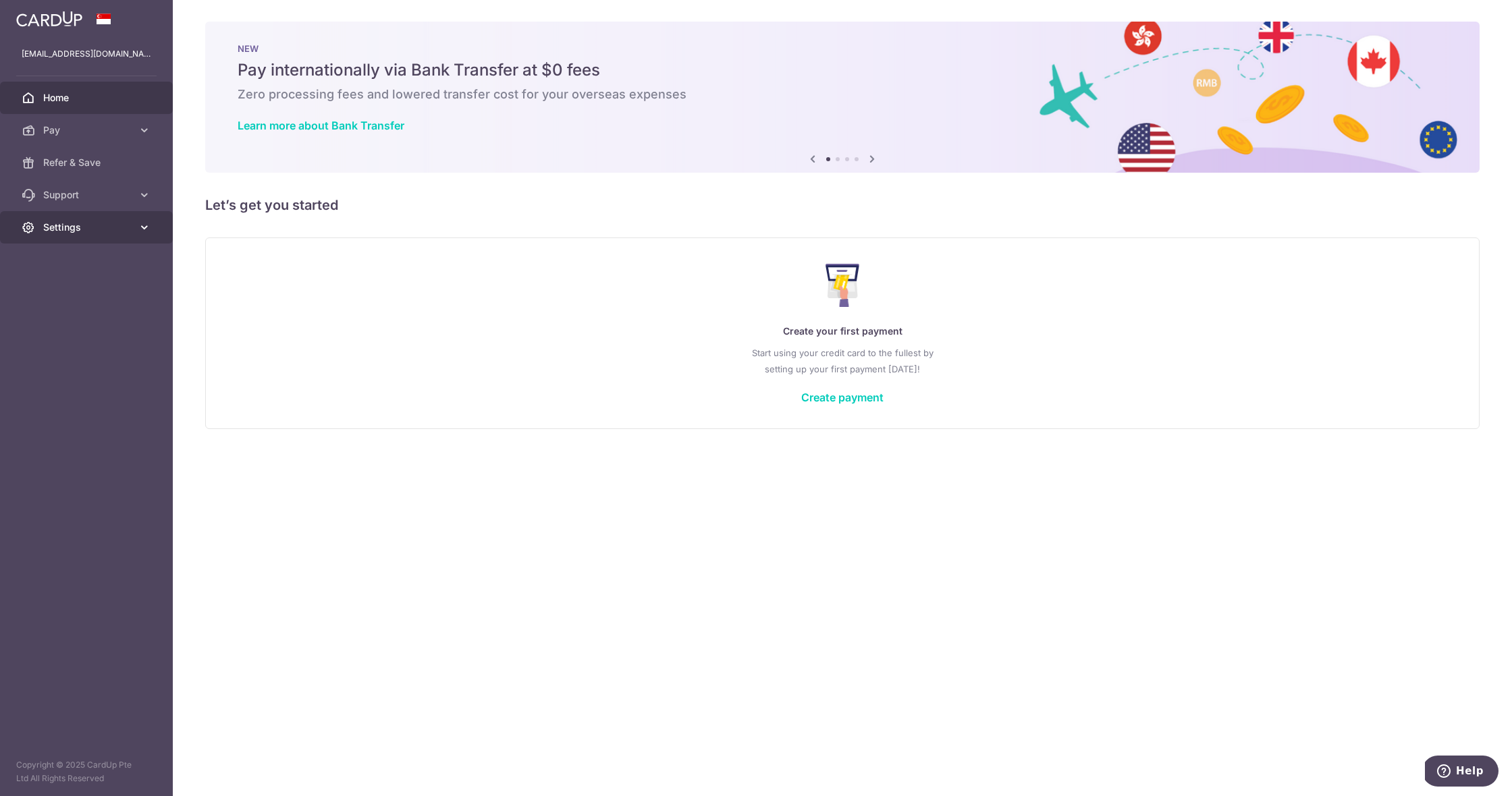
click at [136, 233] on link "Settings" at bounding box center [86, 227] width 173 height 32
click at [108, 261] on span "Account" at bounding box center [88, 260] width 89 height 14
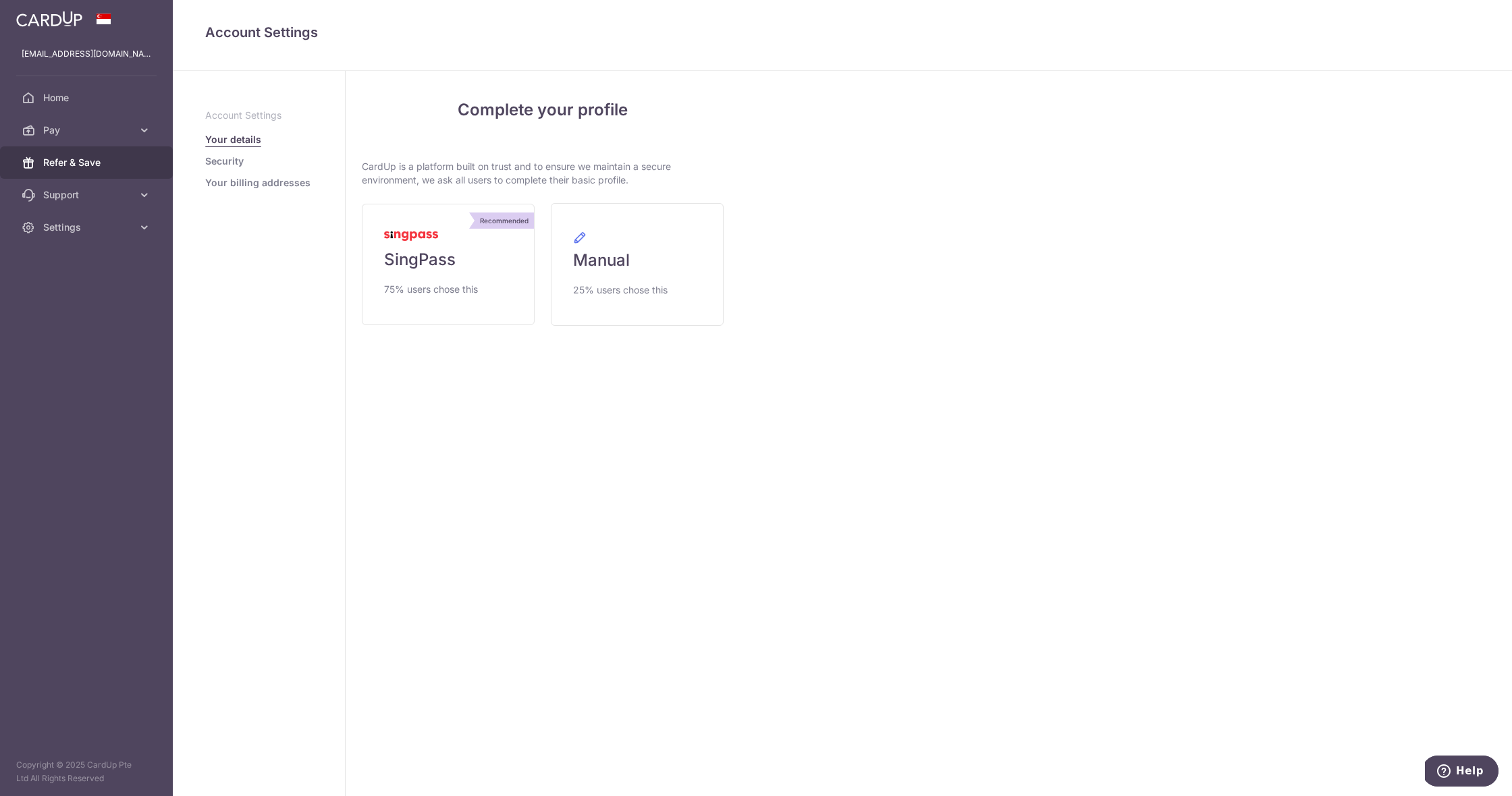
click at [84, 162] on span "Refer & Save" at bounding box center [88, 162] width 89 height 14
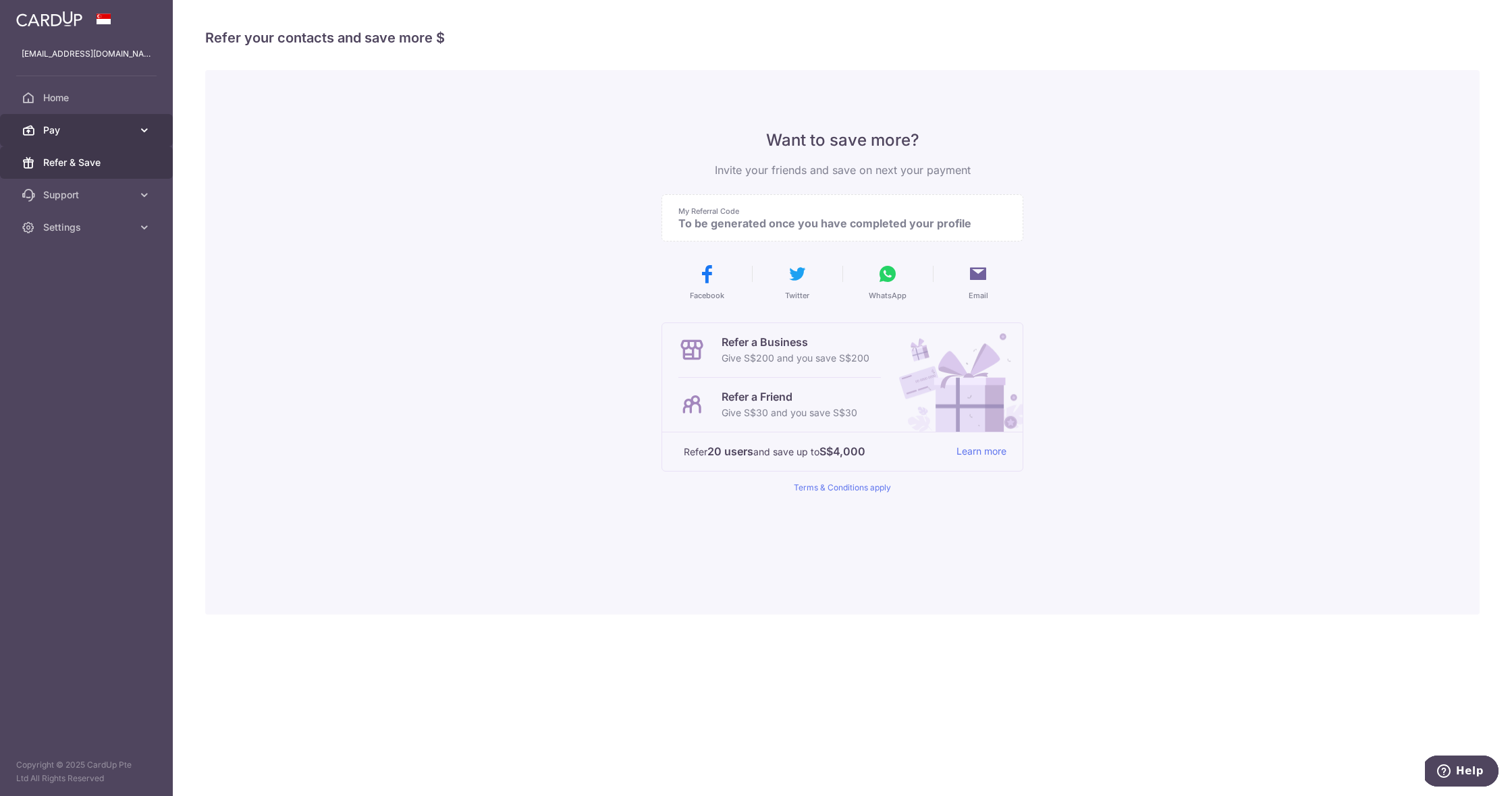
click at [106, 131] on span "Pay" at bounding box center [88, 130] width 89 height 14
click at [111, 101] on span "Home" at bounding box center [88, 98] width 89 height 14
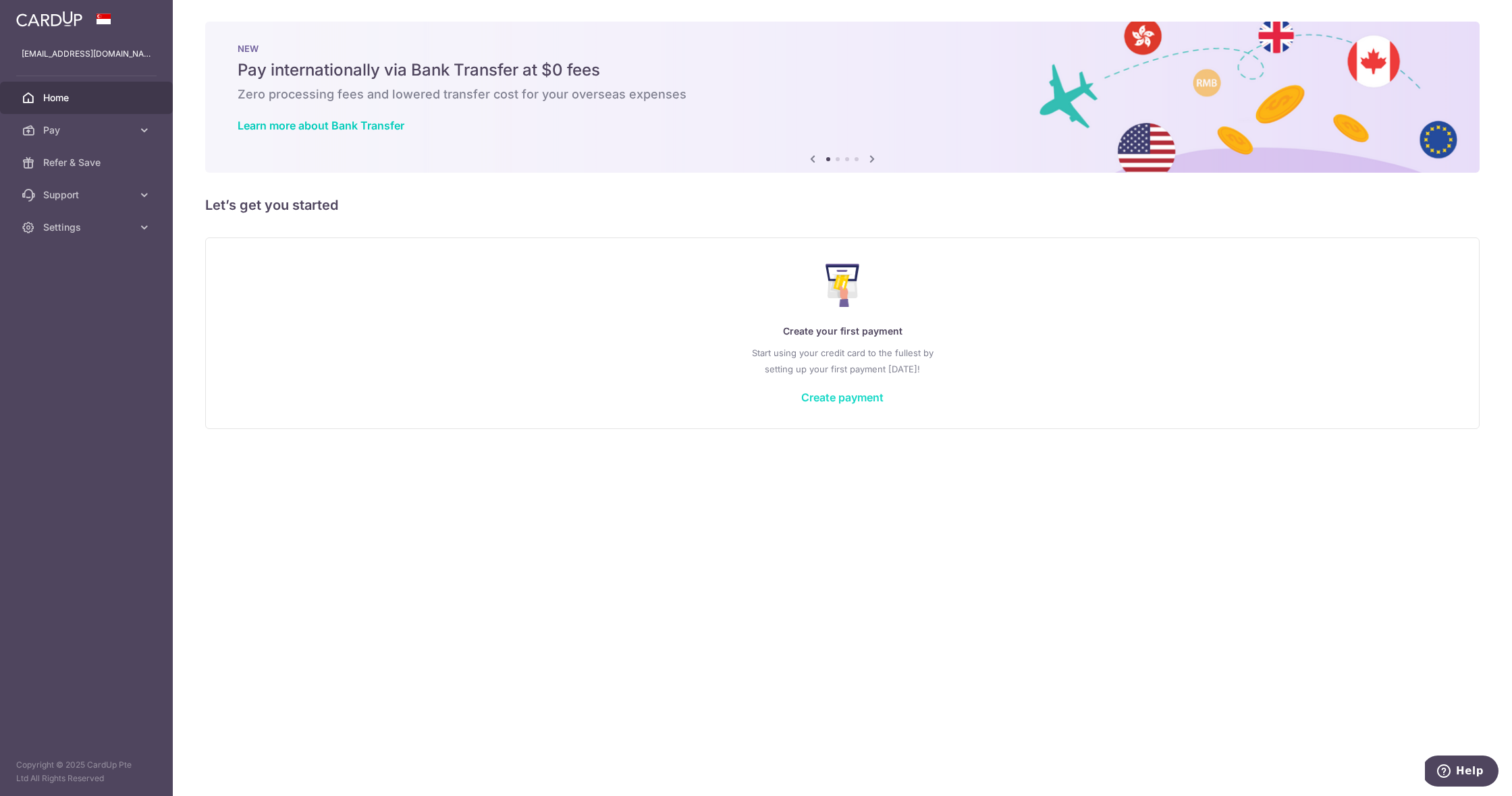
click at [840, 403] on link "Create payment" at bounding box center [842, 397] width 82 height 14
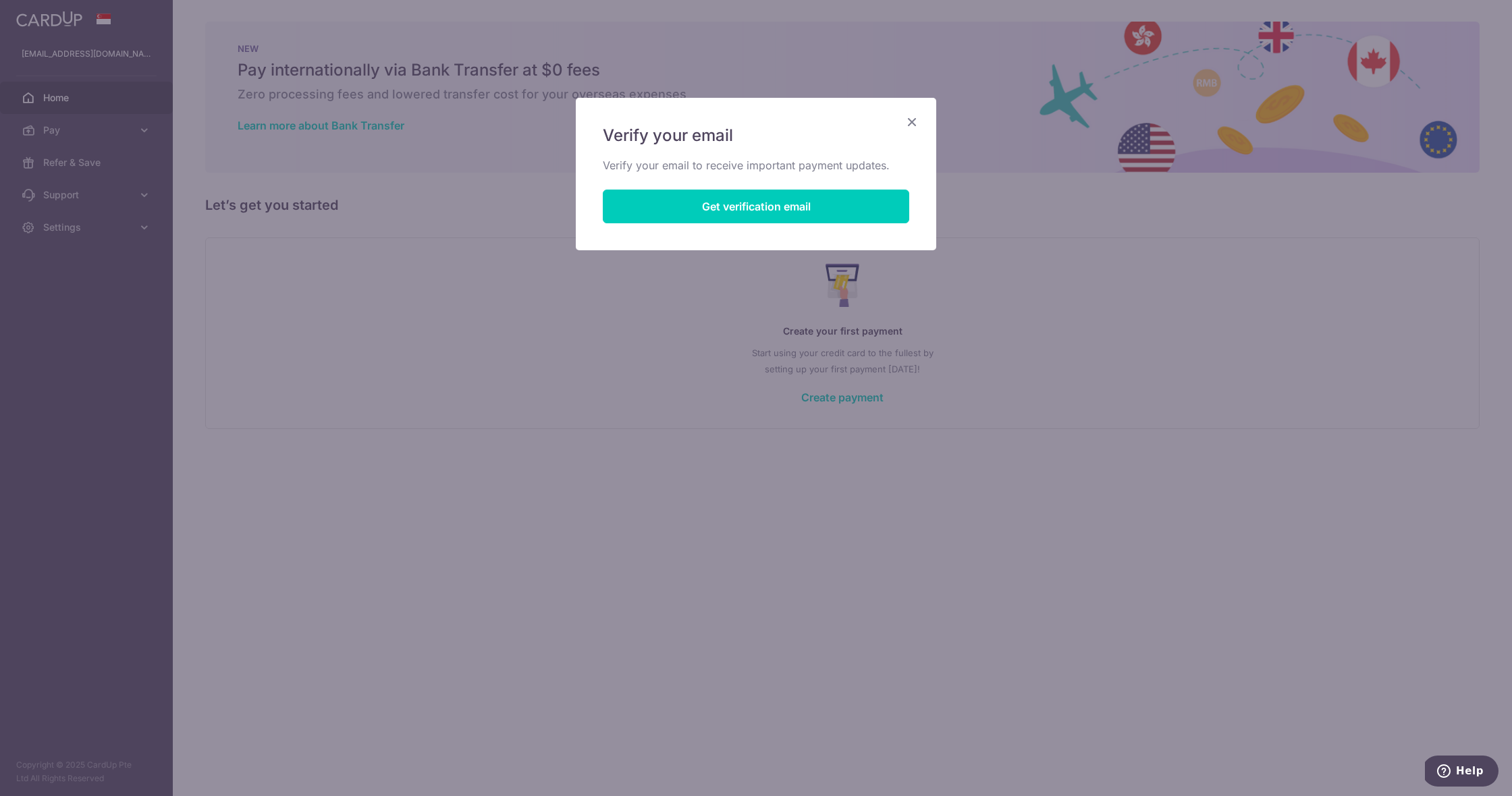
click at [916, 124] on icon "Close" at bounding box center [912, 122] width 16 height 17
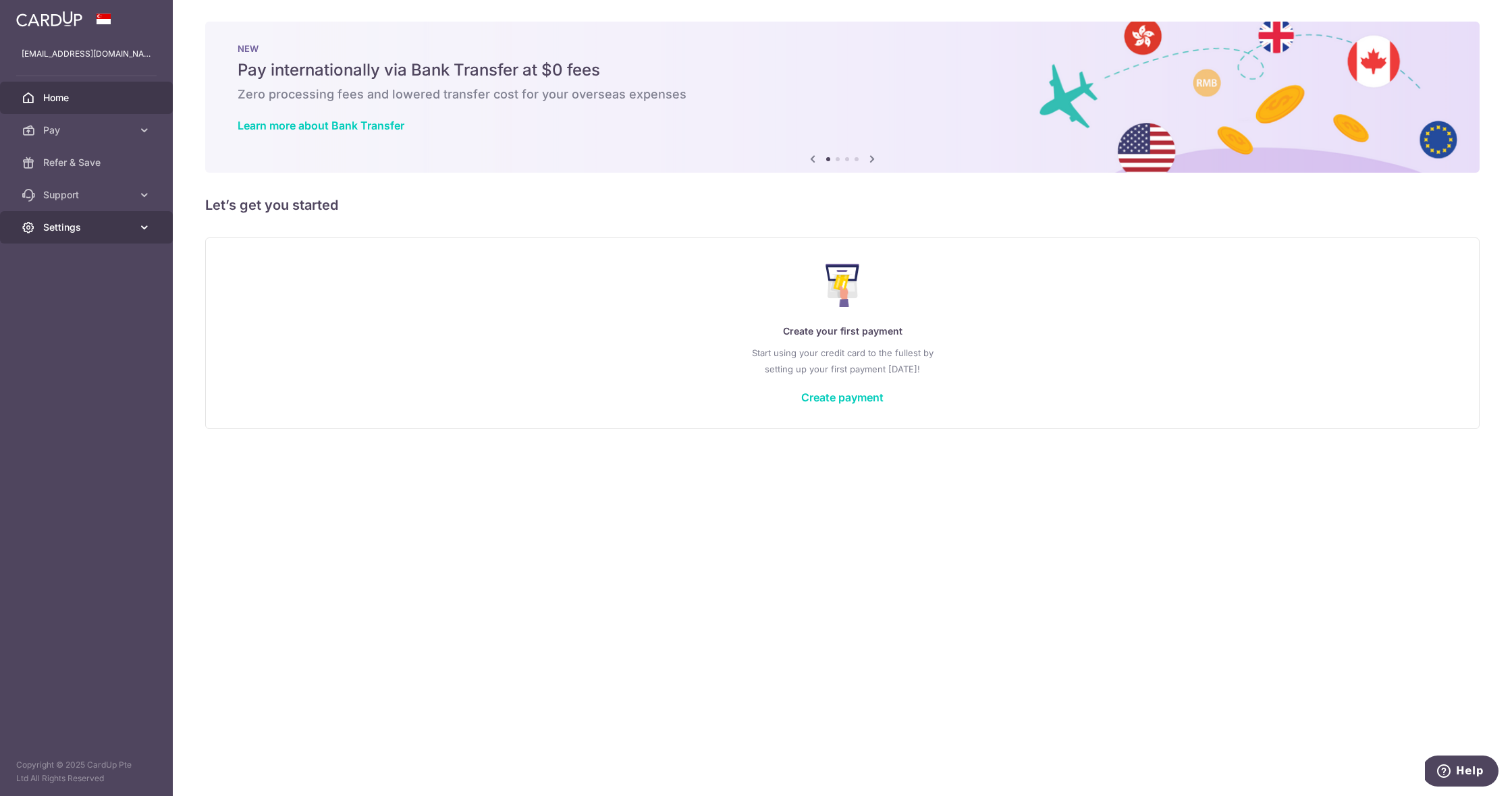
click at [121, 233] on span "Settings" at bounding box center [88, 227] width 89 height 14
click at [91, 300] on link "Logout" at bounding box center [86, 292] width 173 height 32
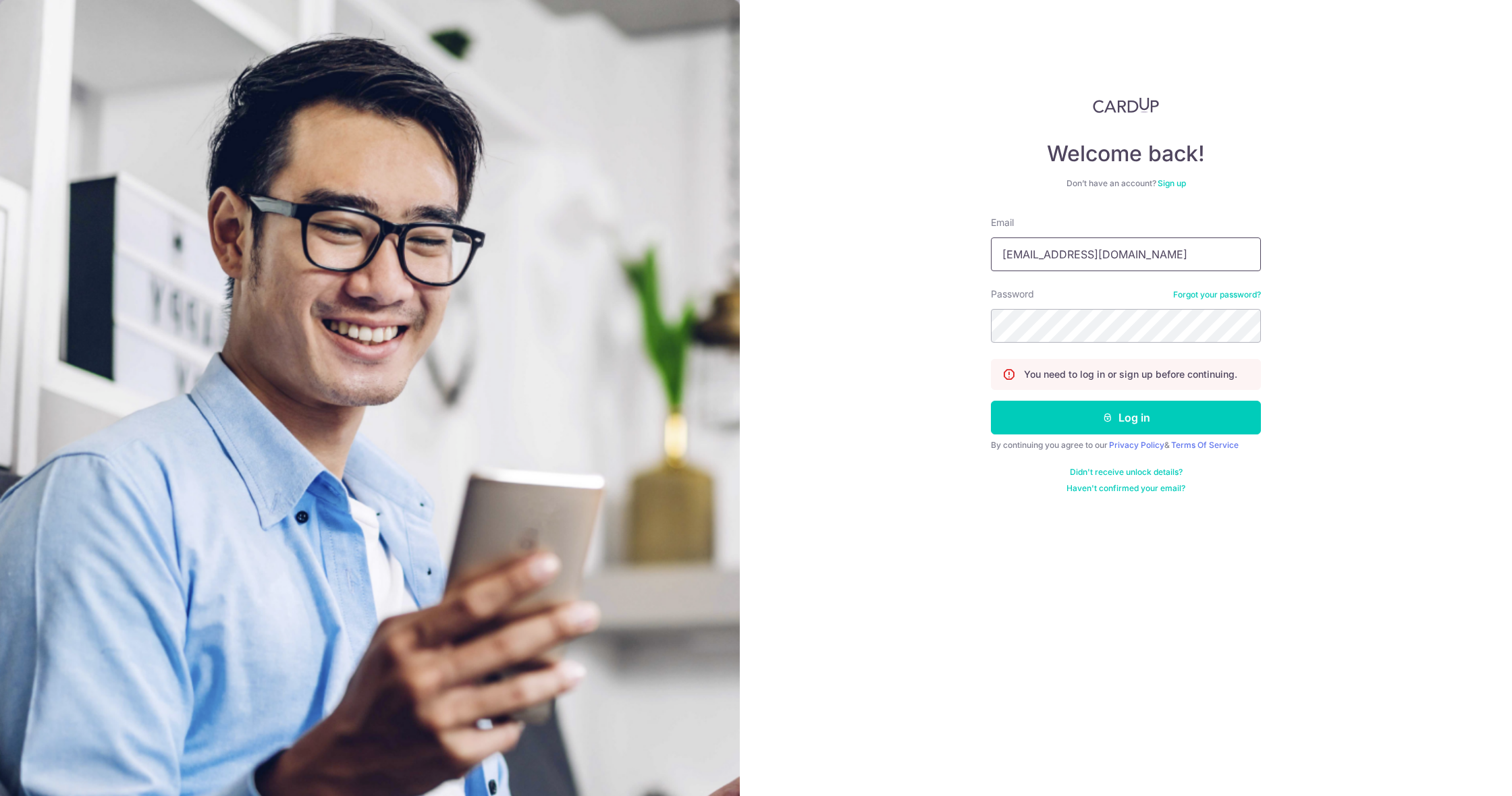
type input "[EMAIL_ADDRESS][DOMAIN_NAME]"
click at [1195, 425] on button "Log in" at bounding box center [1126, 418] width 270 height 34
